Goal: Find specific page/section: Find specific page/section

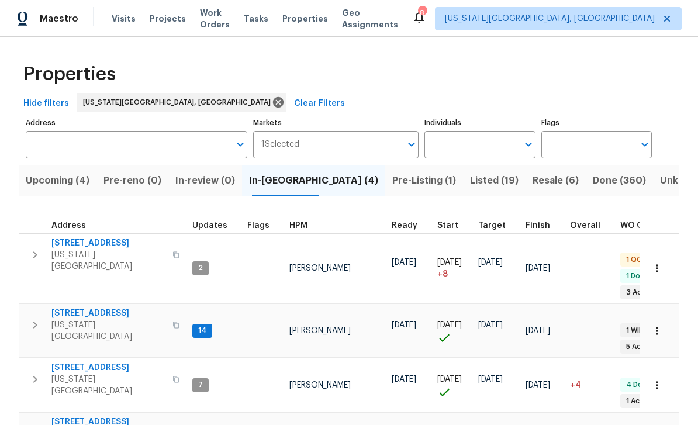
scroll to position [9, 0]
click at [392, 184] on span "Pre-Listing (1)" at bounding box center [424, 180] width 64 height 16
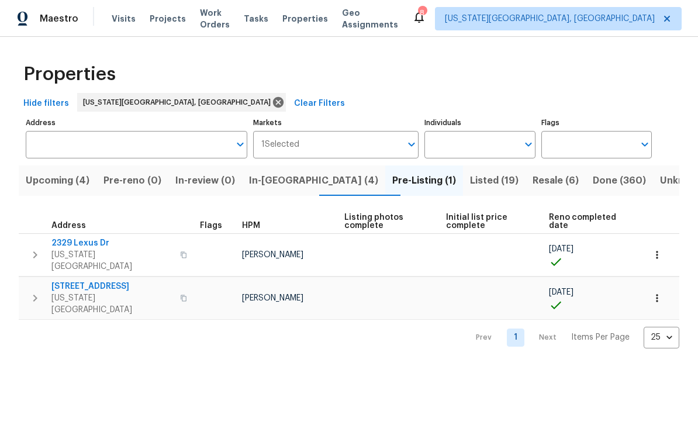
click at [93, 240] on span "2329 Lexus Dr" at bounding box center [112, 243] width 122 height 12
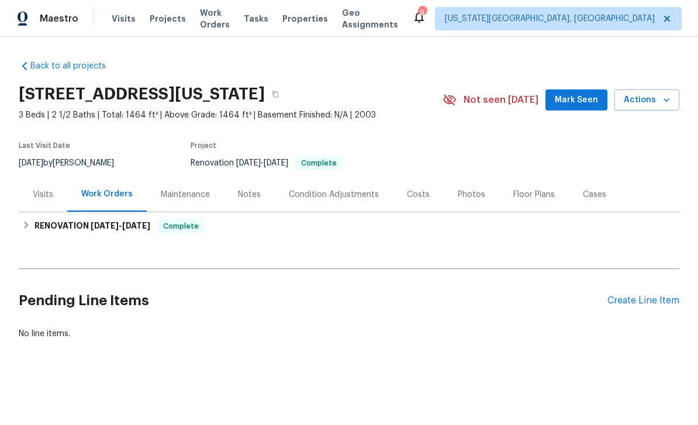
click at [471, 196] on div "Photos" at bounding box center [471, 195] width 27 height 12
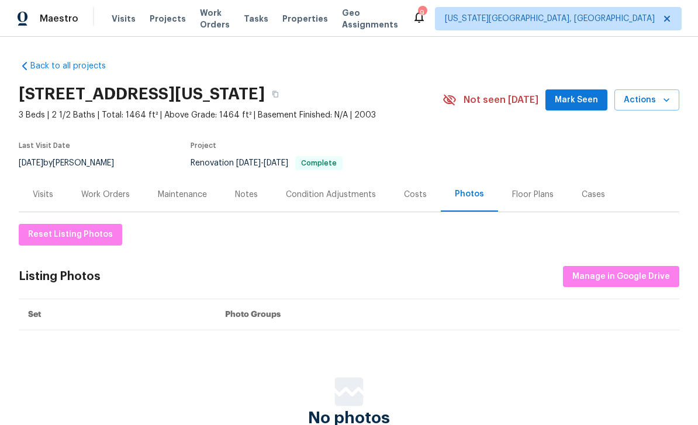
click at [470, 192] on div "Photos" at bounding box center [469, 194] width 29 height 12
click at [587, 92] on button "Mark Seen" at bounding box center [576, 100] width 62 height 22
click at [463, 199] on div "Photos" at bounding box center [469, 194] width 29 height 12
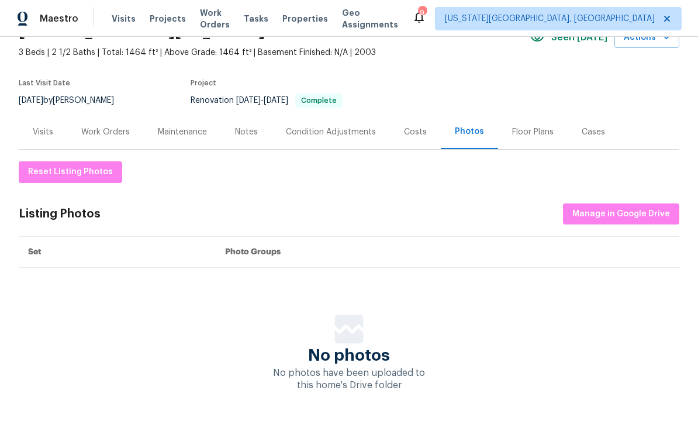
scroll to position [61, 0]
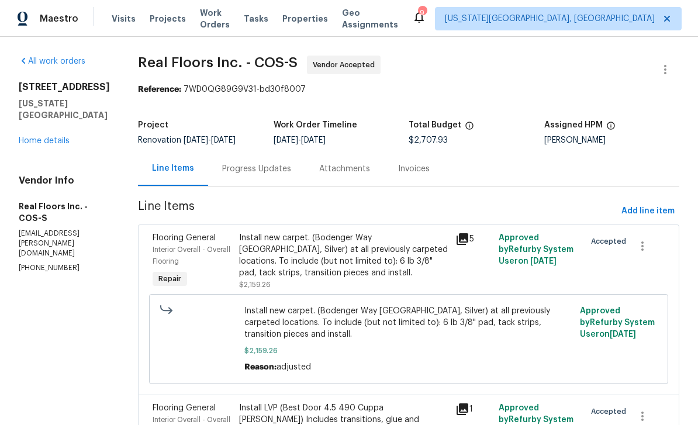
click at [84, 181] on h4 "Vendor Info" at bounding box center [64, 181] width 91 height 12
click at [54, 137] on link "Home details" at bounding box center [44, 141] width 51 height 8
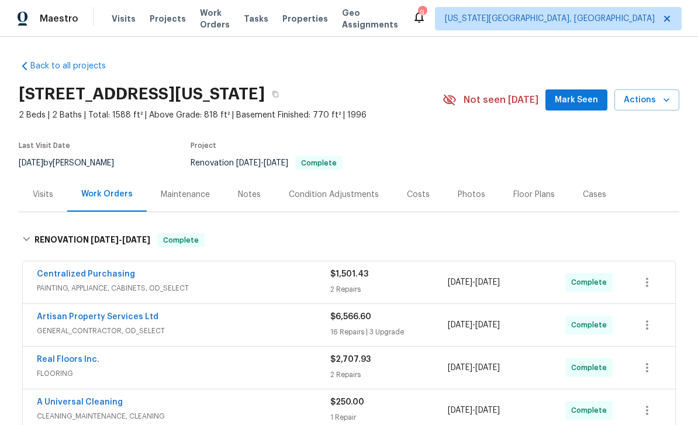
click at [475, 189] on div "Photos" at bounding box center [471, 195] width 27 height 12
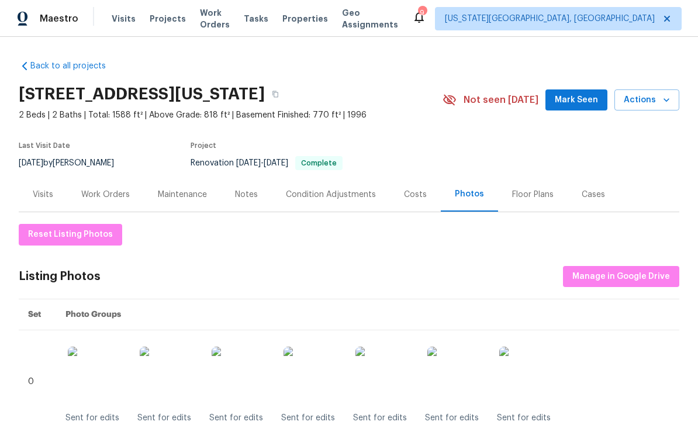
click at [590, 92] on button "Mark Seen" at bounding box center [576, 100] width 62 height 22
click at [535, 191] on div "Floor Plans" at bounding box center [532, 195] width 41 height 12
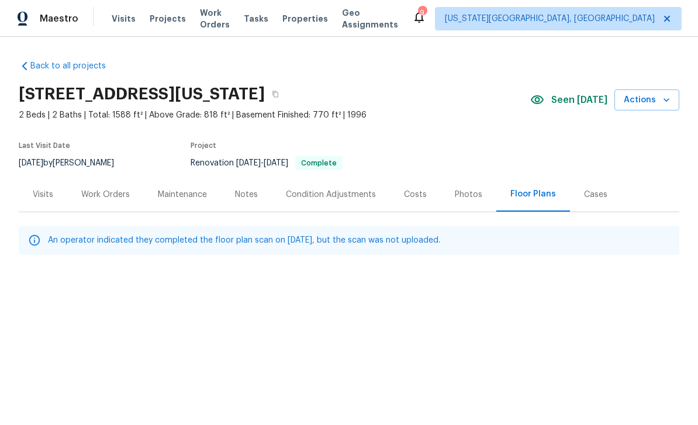
click at [456, 197] on div "Photos" at bounding box center [468, 195] width 27 height 12
